Goal: Task Accomplishment & Management: Manage account settings

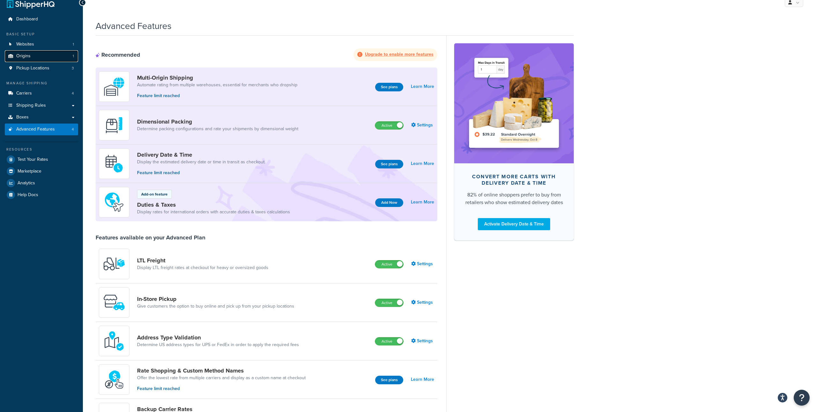
click at [46, 52] on link "Origins 1" at bounding box center [41, 56] width 73 height 12
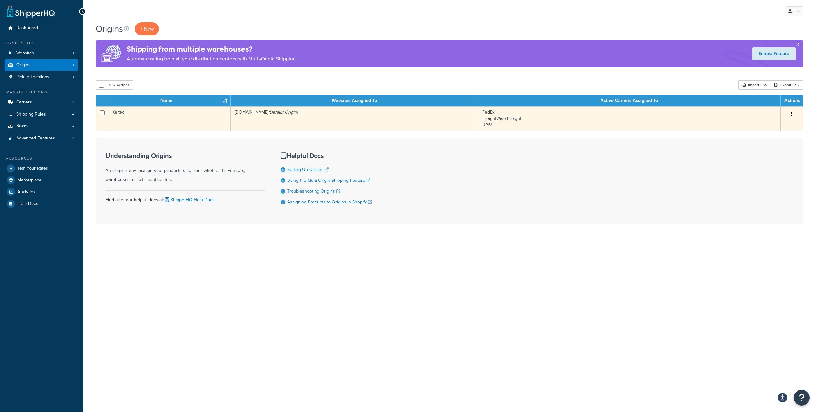
click at [236, 120] on td "ujx03f-w1.myshopify.com (Default Origin)" at bounding box center [355, 118] width 248 height 25
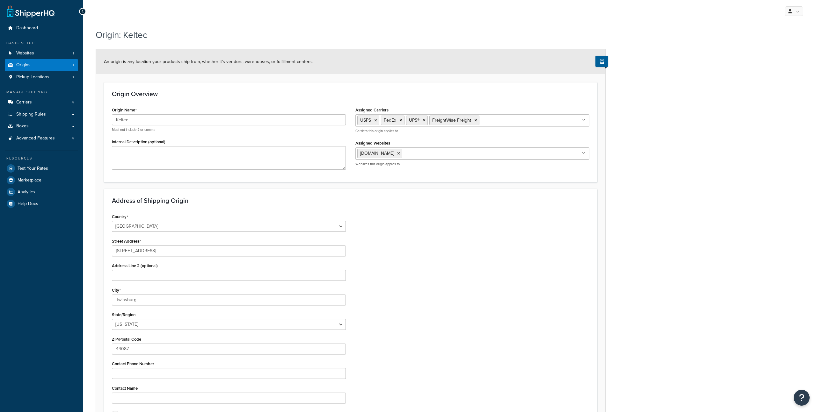
select select "35"
click at [26, 66] on span "Origins" at bounding box center [23, 64] width 14 height 5
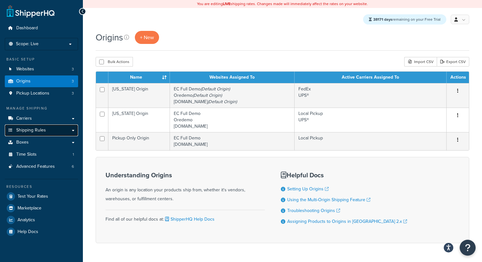
click at [42, 133] on span "Shipping Rules" at bounding box center [31, 130] width 30 height 5
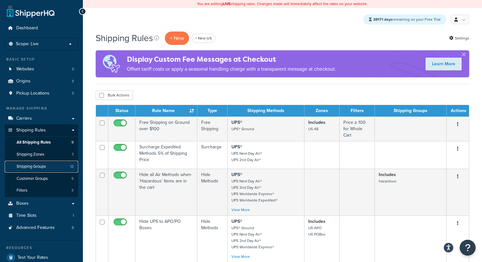
click at [54, 166] on link "Shipping Groups 12" at bounding box center [41, 167] width 73 height 12
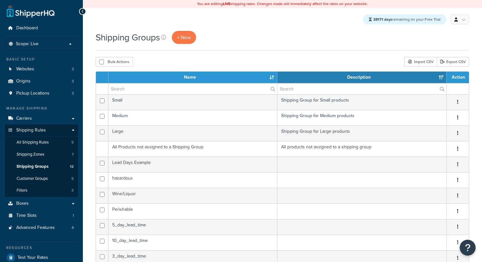
select select "15"
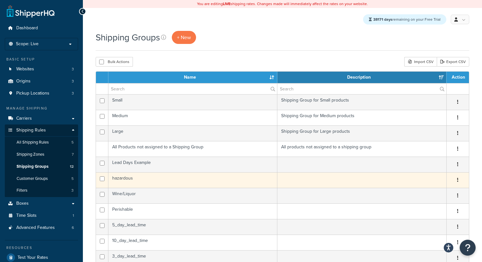
click at [151, 173] on td "hazardous" at bounding box center [192, 180] width 169 height 16
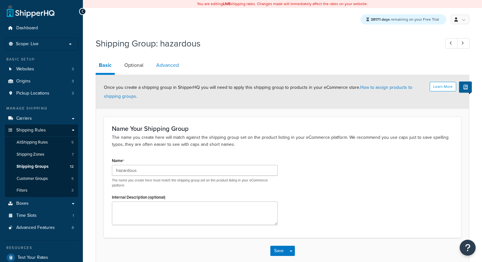
click at [161, 63] on link "Advanced" at bounding box center [167, 65] width 29 height 15
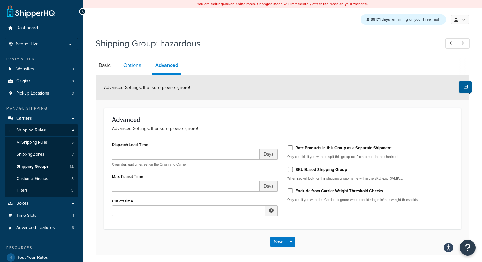
click at [136, 68] on link "Optional" at bounding box center [132, 65] width 25 height 15
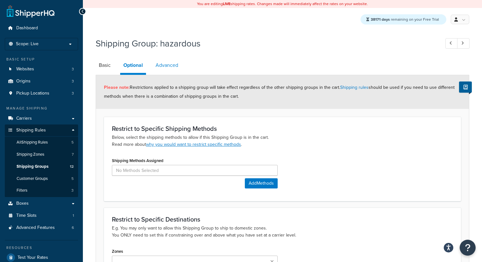
click at [163, 70] on link "Advanced" at bounding box center [166, 65] width 29 height 15
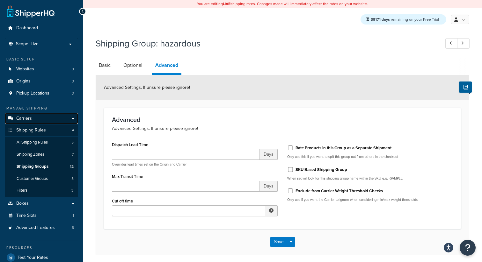
click at [44, 117] on link "Carriers" at bounding box center [41, 119] width 73 height 12
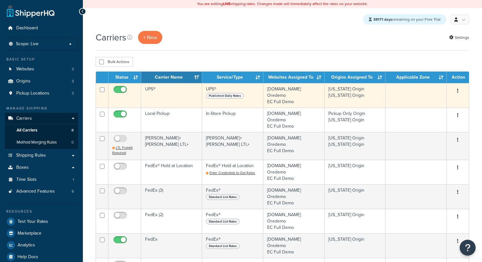
click at [168, 98] on td "UPS®" at bounding box center [171, 95] width 61 height 25
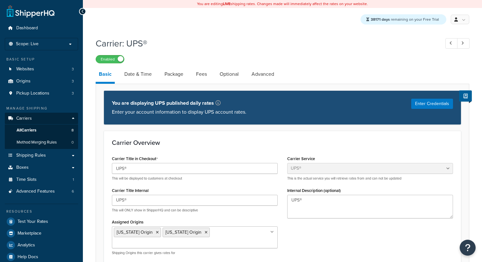
select select "ups"
click at [142, 78] on link "Date & Time" at bounding box center [138, 74] width 34 height 15
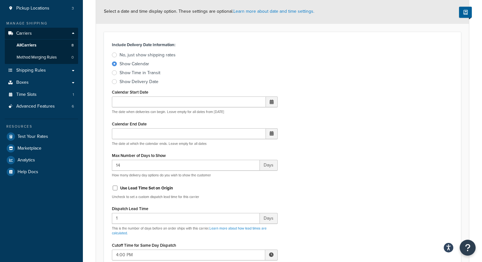
scroll to position [63, 0]
